Goal: Navigation & Orientation: Find specific page/section

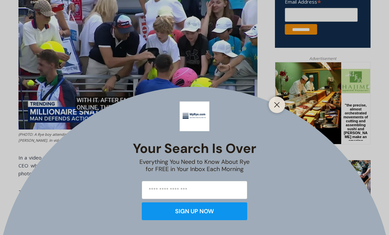
scroll to position [278, 0]
click at [272, 109] on button "Close" at bounding box center [276, 104] width 9 height 9
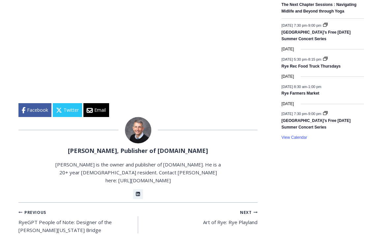
scroll to position [1010, 0]
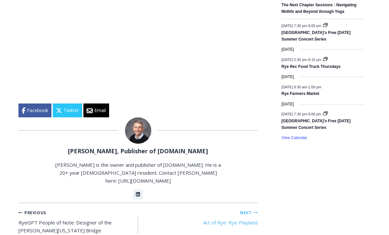
click at [237, 208] on link "Next Continue Art of Rye: Rye Playland" at bounding box center [198, 217] width 120 height 18
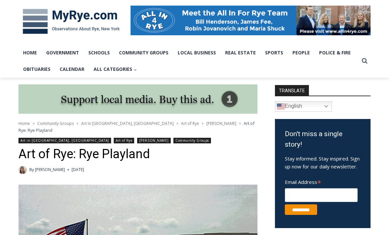
scroll to position [83, 0]
